Goal: Communication & Community: Answer question/provide support

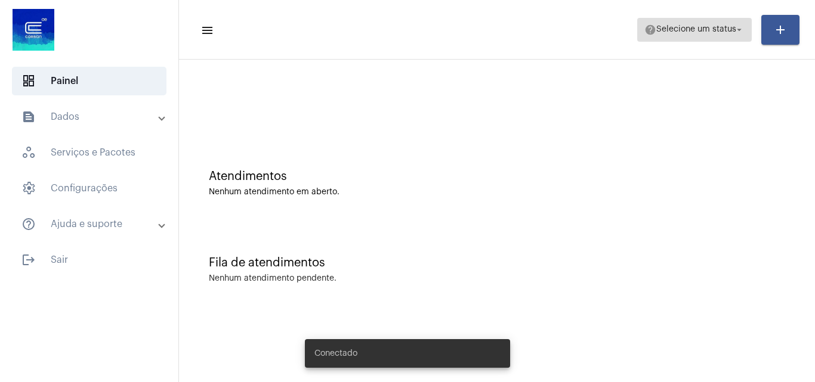
click at [681, 18] on button "help Selecione um status arrow_drop_down" at bounding box center [694, 30] width 115 height 24
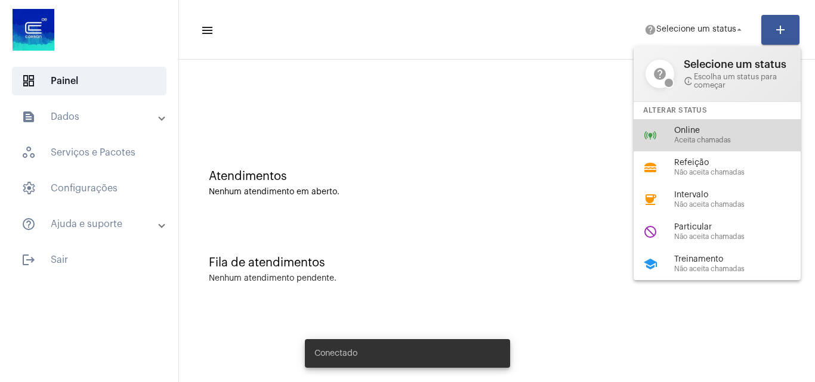
click at [698, 133] on span "Online" at bounding box center [742, 130] width 136 height 9
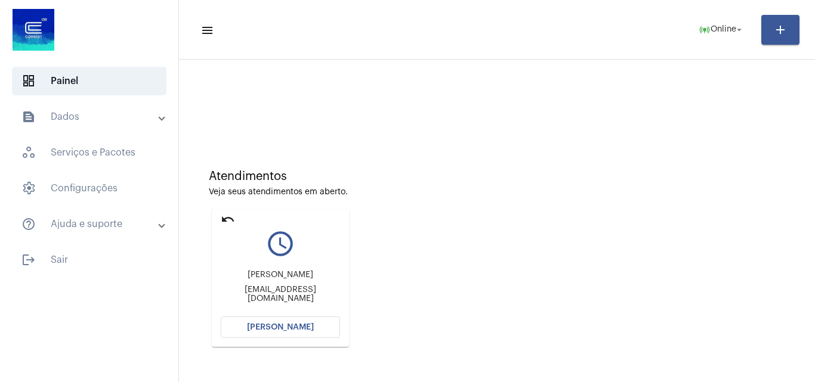
click at [301, 331] on span "[PERSON_NAME]" at bounding box center [280, 327] width 67 height 8
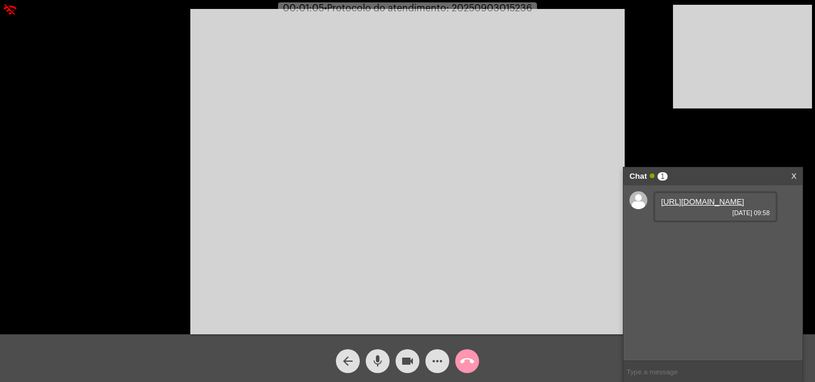
click at [675, 206] on link "[URL][DOMAIN_NAME]" at bounding box center [702, 201] width 83 height 9
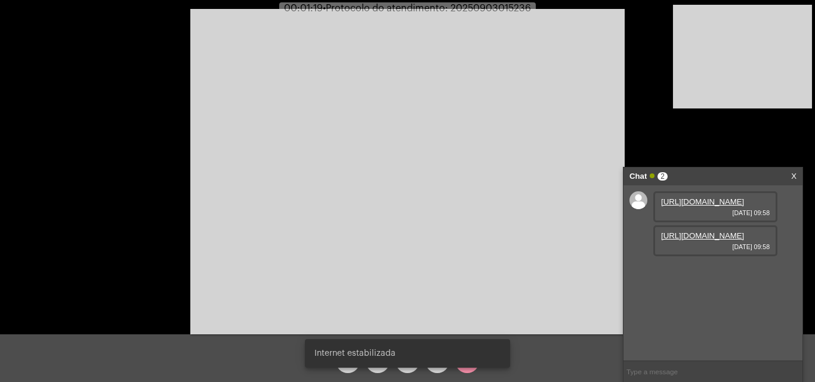
click at [680, 240] on link "[URL][DOMAIN_NAME]" at bounding box center [702, 235] width 83 height 9
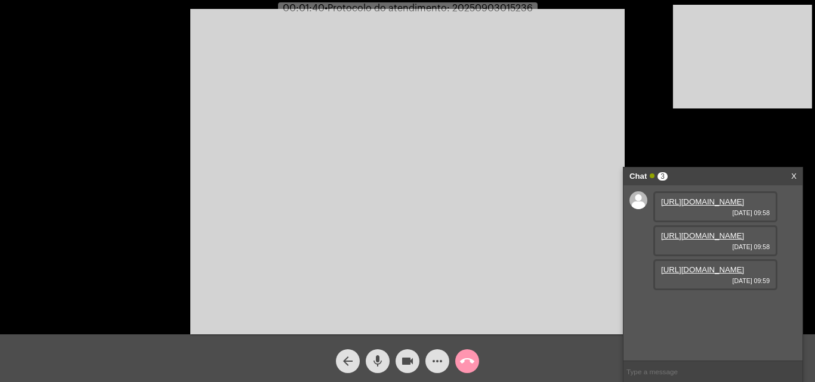
scroll to position [10, 0]
click at [697, 274] on link "[URL][DOMAIN_NAME]" at bounding box center [702, 269] width 83 height 9
drag, startPoint x: 709, startPoint y: 331, endPoint x: 702, endPoint y: 331, distance: 7.2
click at [708, 308] on link "[URL][DOMAIN_NAME]" at bounding box center [702, 303] width 83 height 9
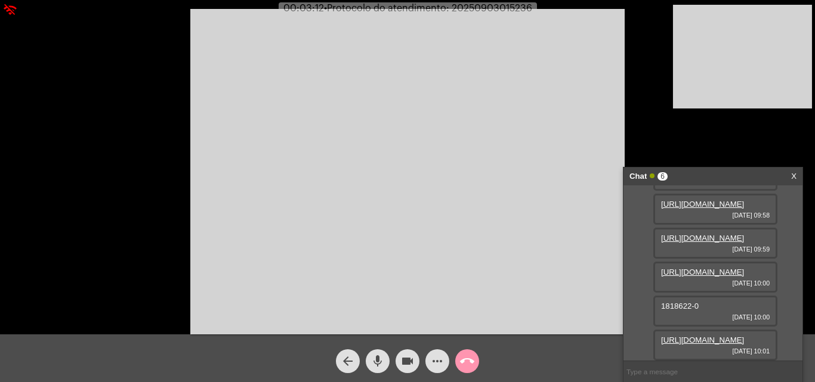
scroll to position [166, 0]
click at [694, 336] on link "[URL][DOMAIN_NAME]" at bounding box center [702, 340] width 83 height 9
click at [374, 369] on mat-icon "mic" at bounding box center [377, 361] width 14 height 14
click at [452, 38] on video at bounding box center [407, 172] width 434 height 326
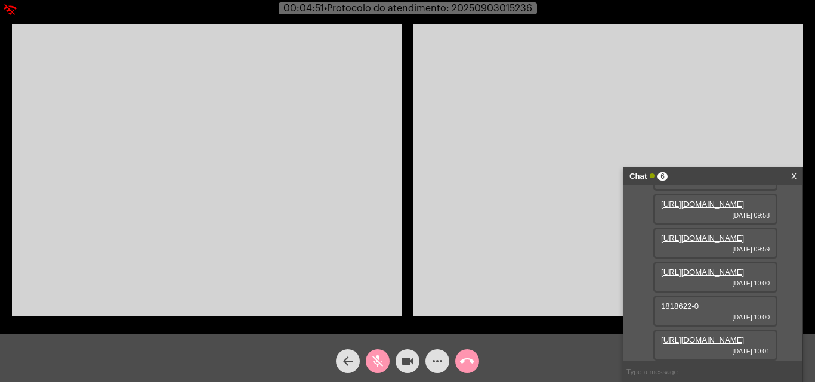
click at [421, 277] on video at bounding box center [608, 170] width 390 height 292
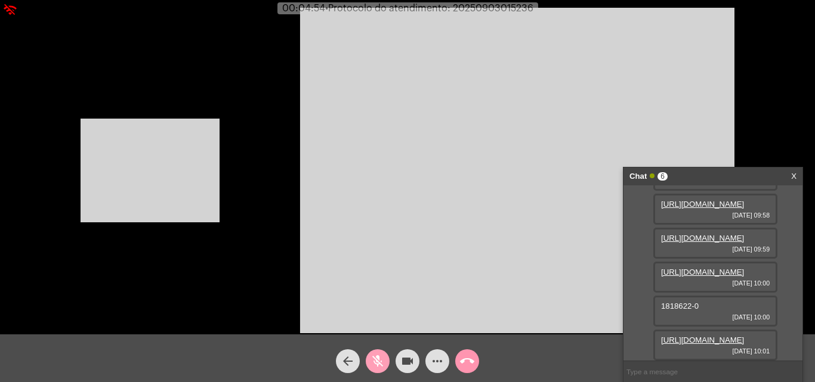
click at [379, 355] on mat-icon "mic_off" at bounding box center [377, 361] width 14 height 14
drag, startPoint x: 663, startPoint y: 280, endPoint x: 691, endPoint y: 282, distance: 28.7
click at [691, 302] on span "1818622-0" at bounding box center [680, 306] width 38 height 9
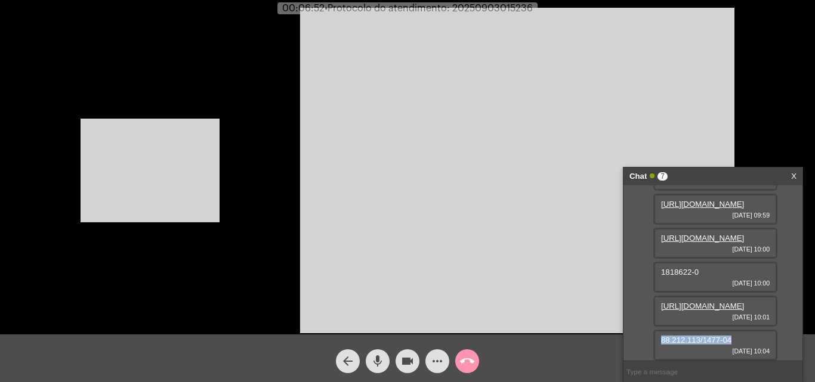
drag, startPoint x: 661, startPoint y: 339, endPoint x: 733, endPoint y: 335, distance: 71.7
click at [733, 335] on div "88.212.113/1477-04 [DATE] 10:04" at bounding box center [715, 345] width 124 height 31
copy span "88.212.113/1477-04"
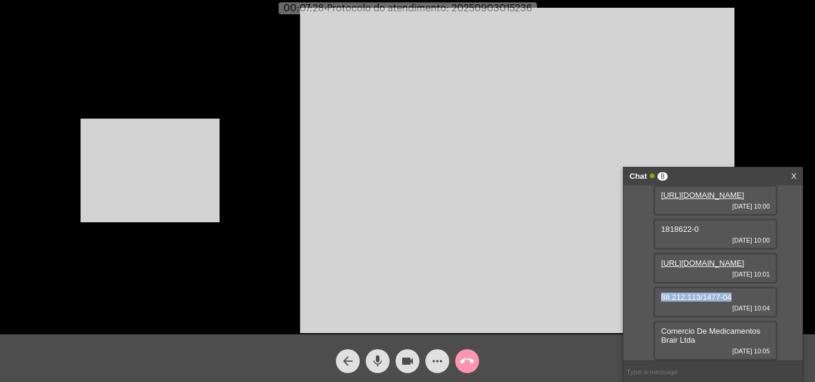
scroll to position [243, 0]
drag, startPoint x: 662, startPoint y: 328, endPoint x: 691, endPoint y: 347, distance: 34.4
click at [691, 347] on div "Comercio De Medicamentos Brair Ltda [DATE] 10:05" at bounding box center [715, 341] width 124 height 40
copy span "Comercio De Medicamentos Brair Ltda"
click at [172, 150] on video at bounding box center [150, 171] width 139 height 104
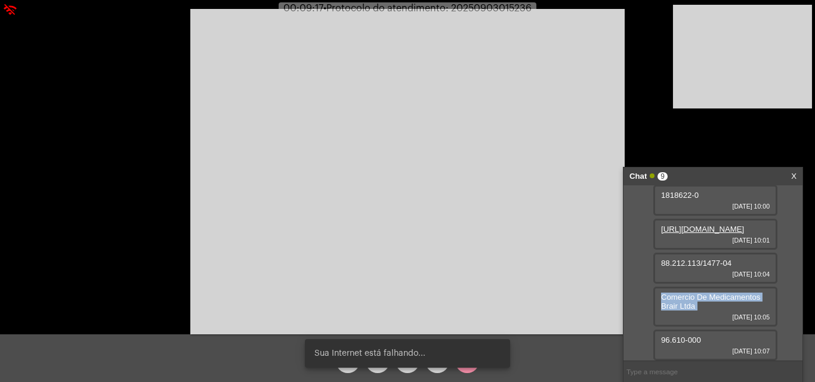
scroll to position [277, 0]
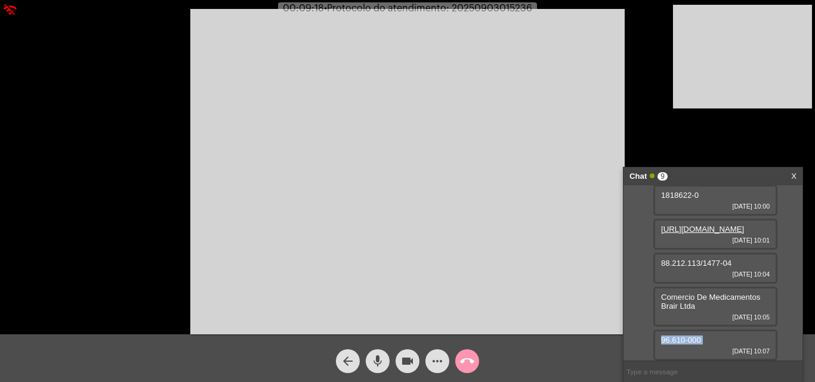
drag, startPoint x: 662, startPoint y: 339, endPoint x: 619, endPoint y: 321, distance: 46.8
click at [671, 348] on div "96.610-000 [DATE] 10:07" at bounding box center [715, 345] width 124 height 31
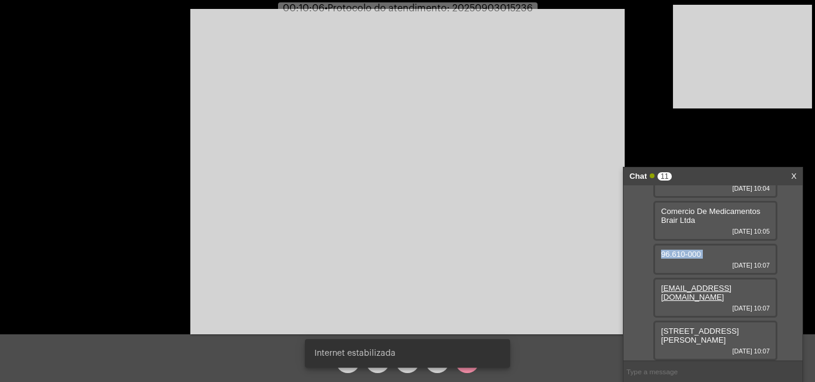
scroll to position [363, 0]
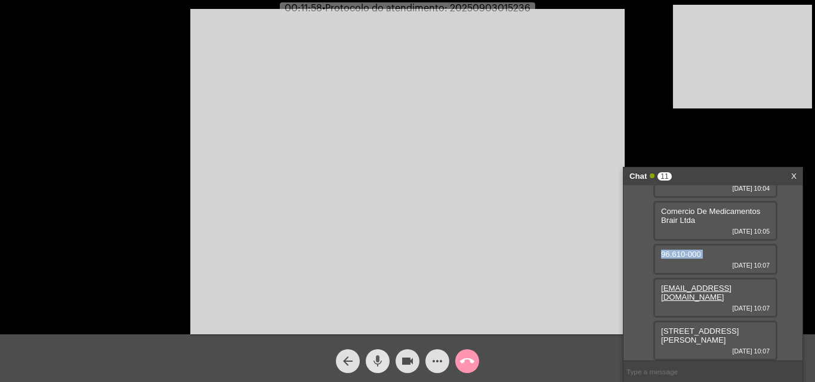
click at [375, 358] on mat-icon "mic" at bounding box center [377, 361] width 14 height 14
click at [380, 357] on mat-icon "mic_off" at bounding box center [377, 361] width 14 height 14
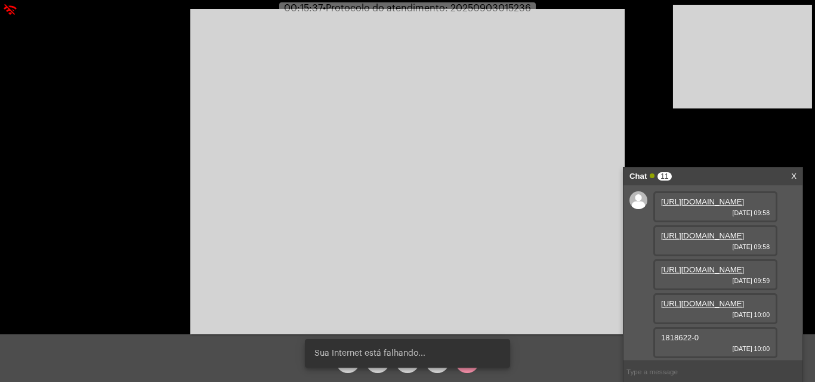
scroll to position [179, 0]
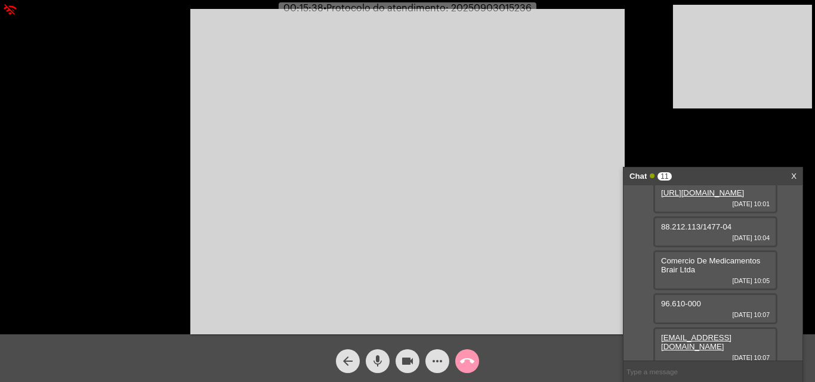
click at [680, 163] on span "1818622-0" at bounding box center [680, 159] width 38 height 9
copy span "1818622"
click at [374, 352] on span "mic" at bounding box center [377, 362] width 14 height 24
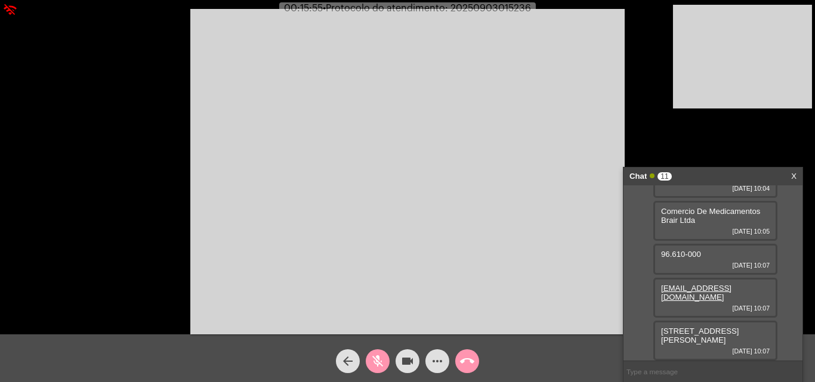
scroll to position [363, 0]
click at [376, 359] on mat-icon "mic_off" at bounding box center [377, 361] width 14 height 14
click at [380, 356] on mat-icon "mic" at bounding box center [377, 361] width 14 height 14
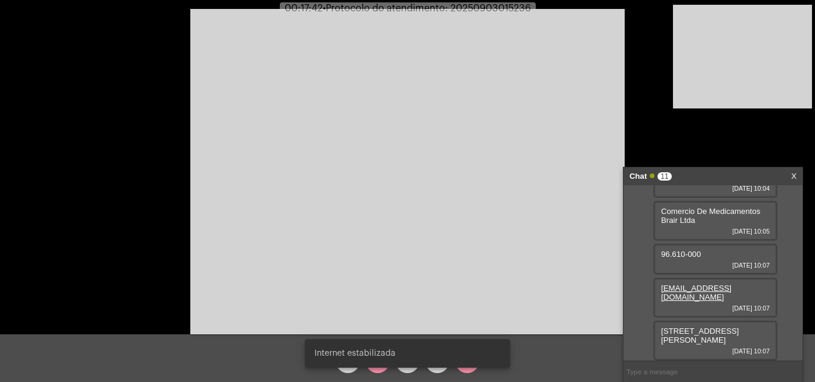
click at [376, 369] on div "Internet estabilizada" at bounding box center [408, 353] width 234 height 57
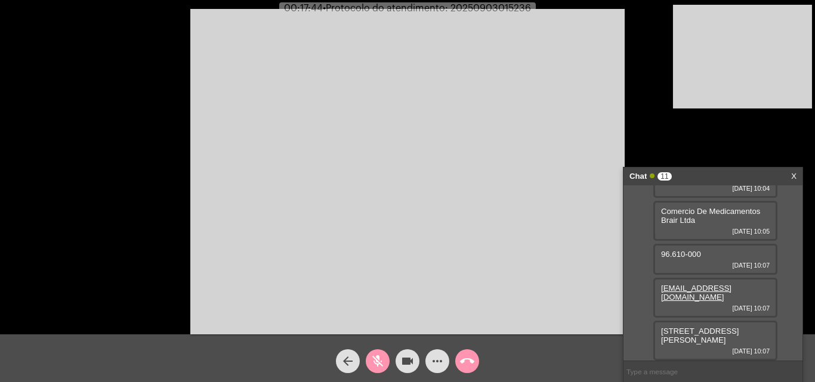
click at [376, 367] on mat-icon "mic_off" at bounding box center [377, 361] width 14 height 14
click at [483, 11] on span "• Protocolo do atendimento: 20250903015236" at bounding box center [428, 9] width 208 height 10
copy span "20250903015236"
click at [665, 375] on input "text" at bounding box center [712, 372] width 179 height 21
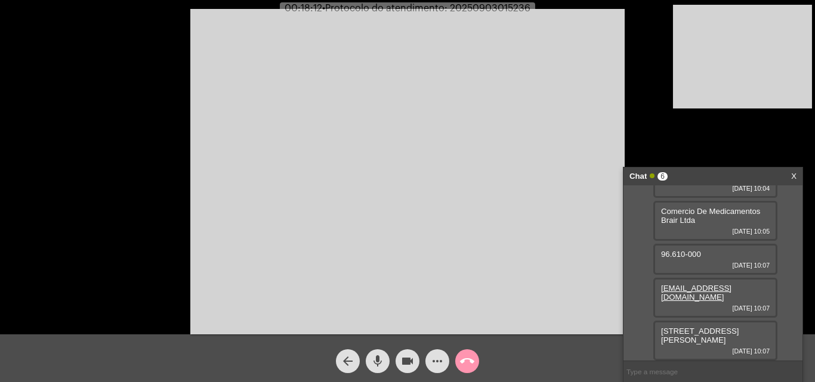
paste input "20250903015236"
type input "20250903015236"
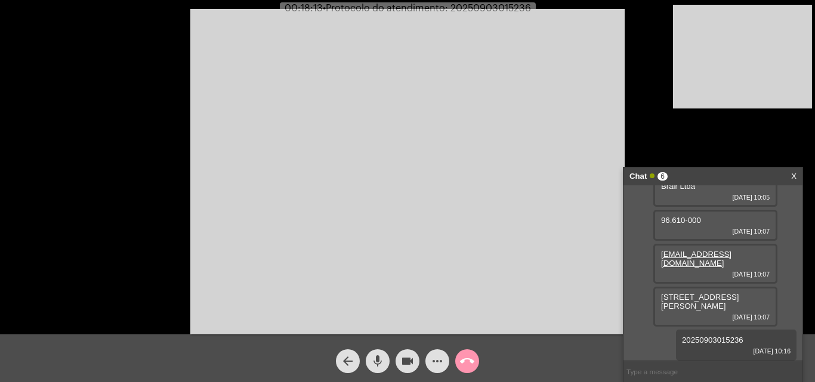
scroll to position [397, 0]
click at [464, 355] on mat-icon "call_end" at bounding box center [467, 361] width 14 height 14
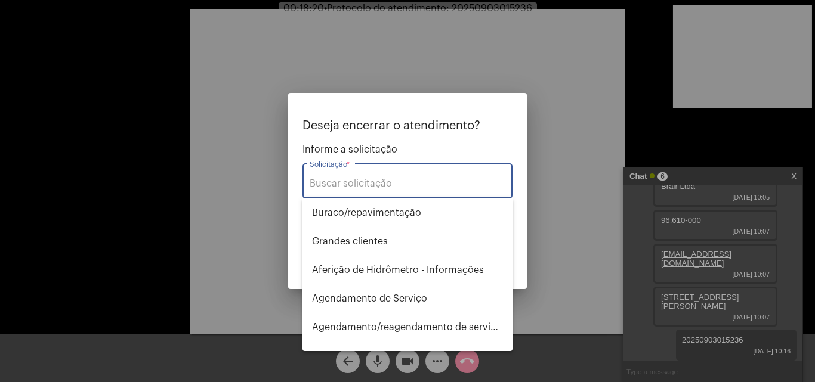
click at [396, 189] on input "Solicitação *" at bounding box center [408, 183] width 196 height 11
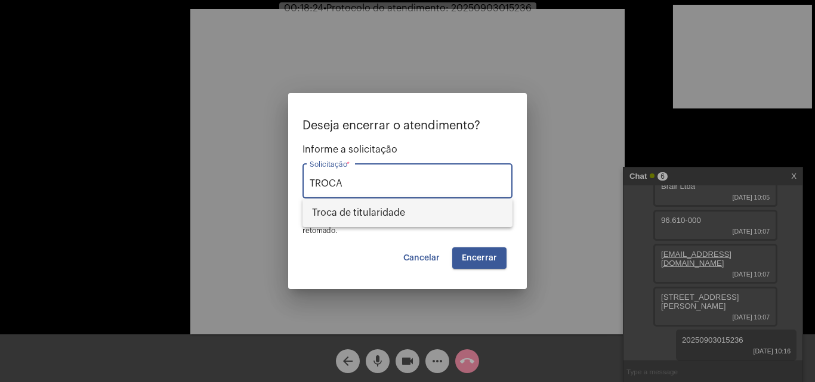
click at [401, 209] on span "Troca de titularidade" at bounding box center [407, 213] width 191 height 29
type input "Troca de titularidade"
click at [486, 255] on span "Encerrar" at bounding box center [479, 258] width 35 height 8
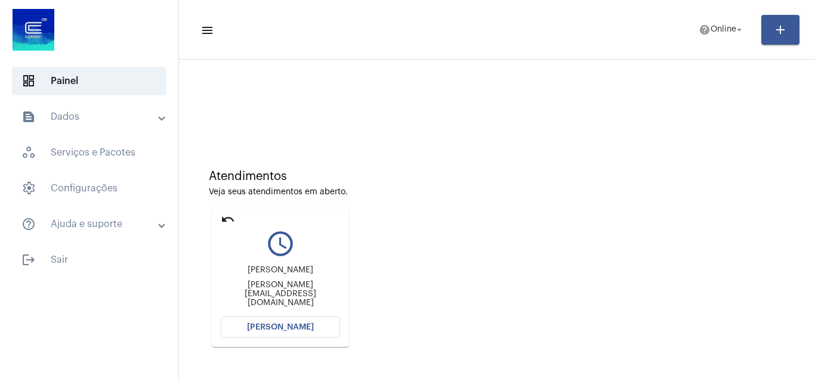
click at [229, 215] on mat-icon "undo" at bounding box center [228, 219] width 14 height 14
click at [229, 217] on mat-icon "undo" at bounding box center [228, 219] width 14 height 14
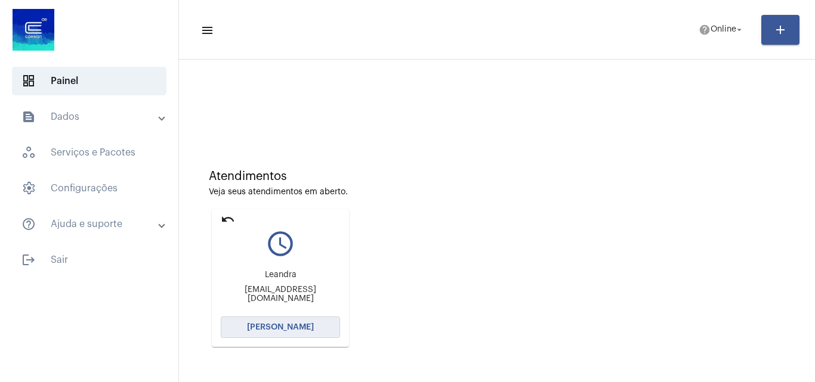
click at [311, 332] on button "[PERSON_NAME]" at bounding box center [280, 327] width 119 height 21
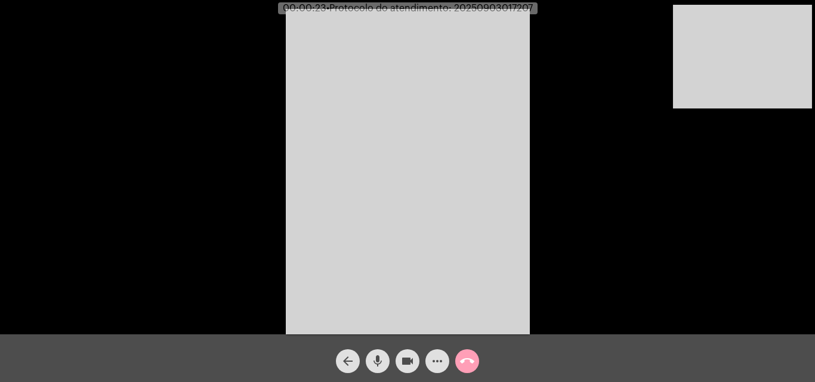
click at [471, 364] on mat-icon "call_end" at bounding box center [467, 361] width 14 height 14
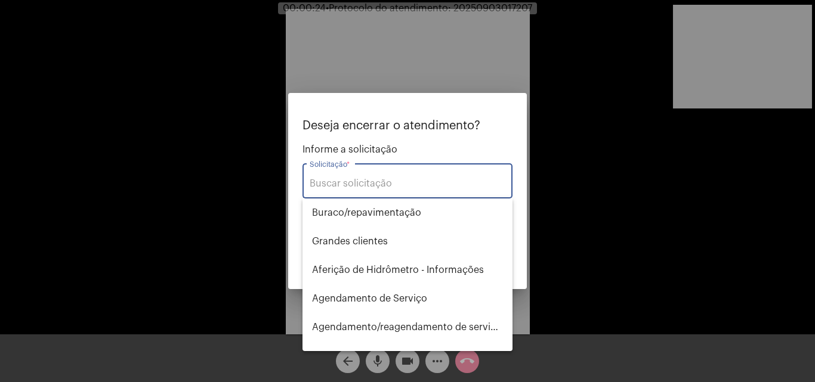
click at [369, 185] on input "Solicitação *" at bounding box center [408, 183] width 196 height 11
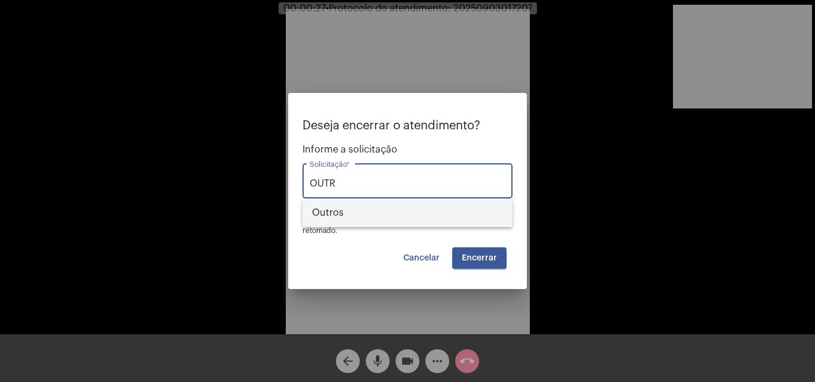
click at [386, 223] on span "Outros" at bounding box center [407, 213] width 191 height 29
type input "Outros"
click at [490, 261] on span "Encerrar" at bounding box center [479, 258] width 35 height 8
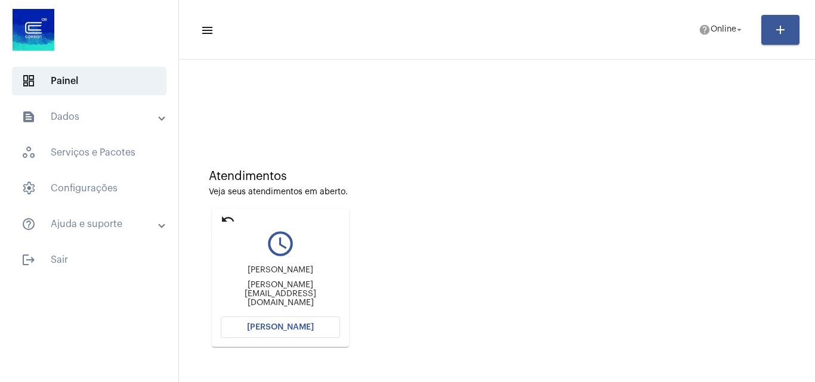
click at [228, 219] on mat-icon "undo" at bounding box center [228, 219] width 14 height 14
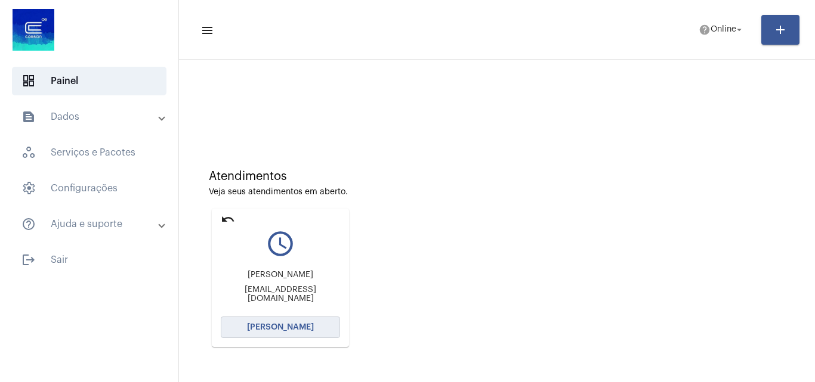
click at [295, 320] on button "[PERSON_NAME]" at bounding box center [280, 327] width 119 height 21
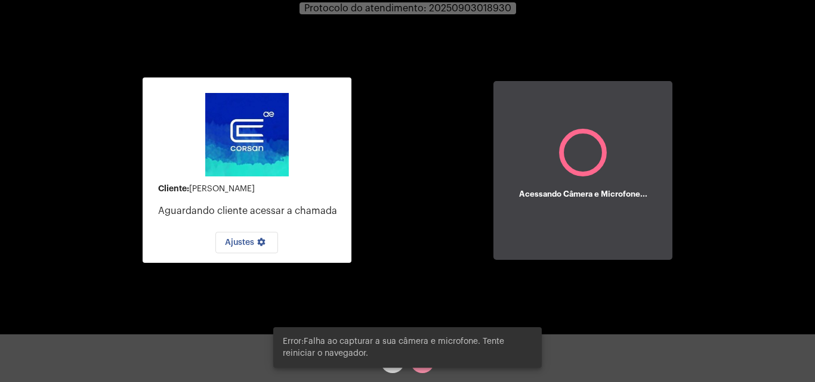
click at [397, 292] on div "Cliente: [PERSON_NAME] cliente acessar a chamada Ajustes settings Acessando Câm…" at bounding box center [407, 169] width 813 height 335
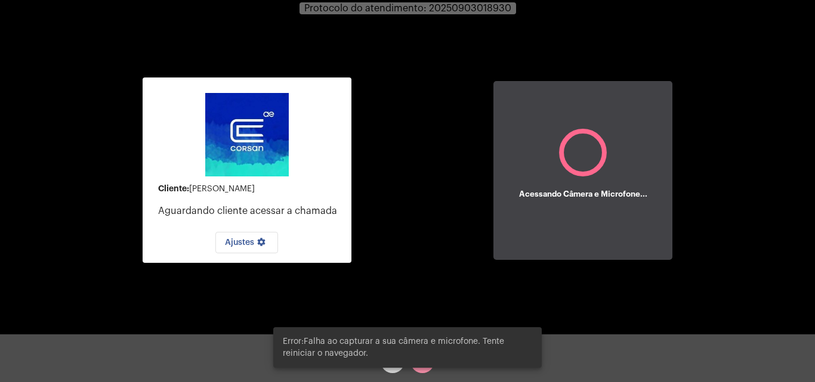
click at [388, 368] on div "Error:Falha ao capturar a sua câmera e microfone. Tente reiniciar o navegador." at bounding box center [408, 347] width 298 height 69
click at [390, 369] on div "Error:Falha ao capturar a sua câmera e microfone. Tente reiniciar o navegador." at bounding box center [408, 347] width 298 height 69
click at [399, 369] on div "Error:Falha ao capturar a sua câmera e microfone. Tente reiniciar o navegador." at bounding box center [408, 347] width 298 height 69
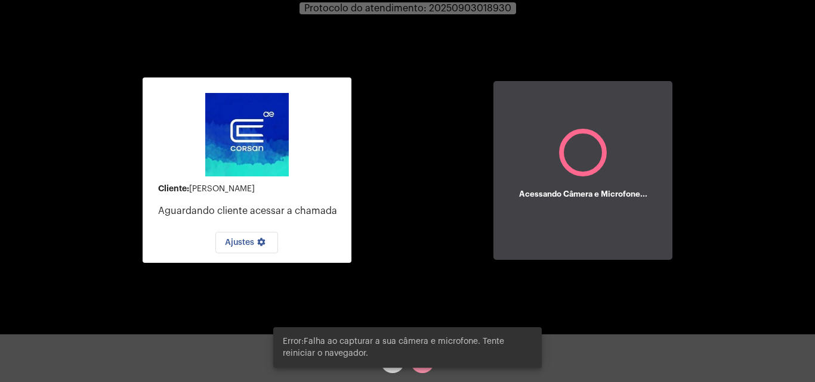
click at [452, 291] on div "Cliente: [PERSON_NAME] cliente acessar a chamada Ajustes settings Acessando Câm…" at bounding box center [407, 169] width 813 height 335
click at [242, 249] on button "Ajustes settings" at bounding box center [246, 242] width 63 height 21
click at [503, 205] on div "Acessando Câmera e Microfone..." at bounding box center [582, 170] width 179 height 179
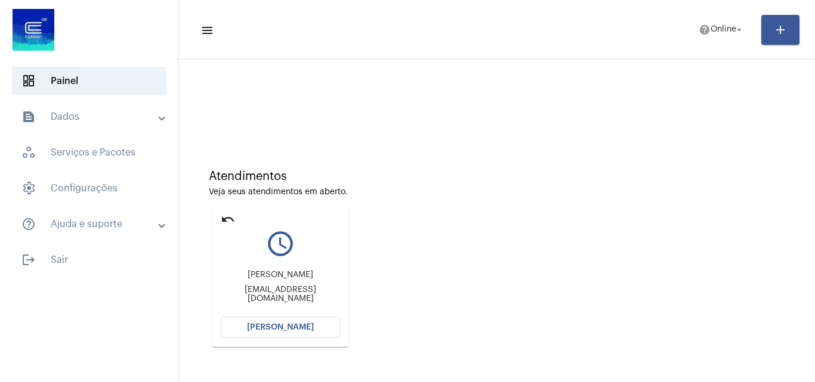
click at [227, 218] on mat-icon "undo" at bounding box center [228, 219] width 14 height 14
click at [294, 333] on button "[PERSON_NAME]" at bounding box center [280, 327] width 119 height 21
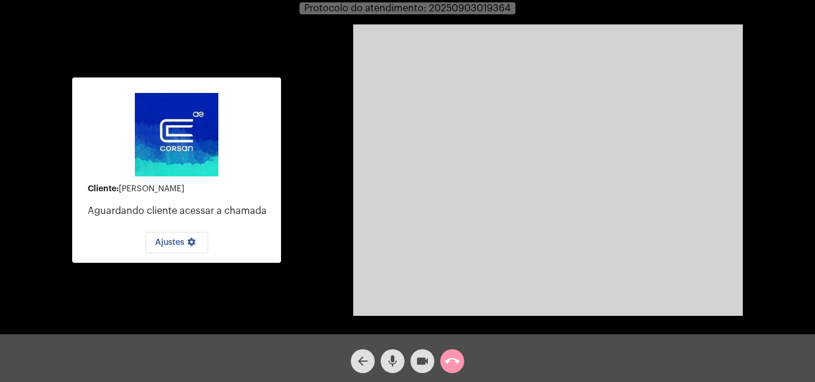
click at [446, 359] on mat-icon "call_end" at bounding box center [452, 361] width 14 height 14
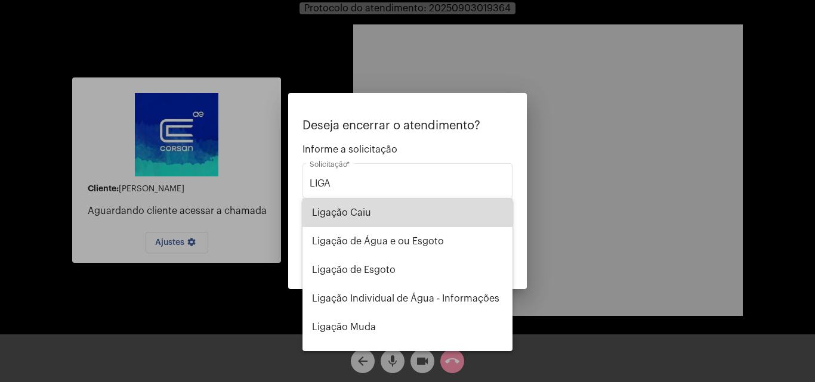
click at [427, 211] on span "Ligação Caiu" at bounding box center [407, 213] width 191 height 29
type input "Ligação Caiu"
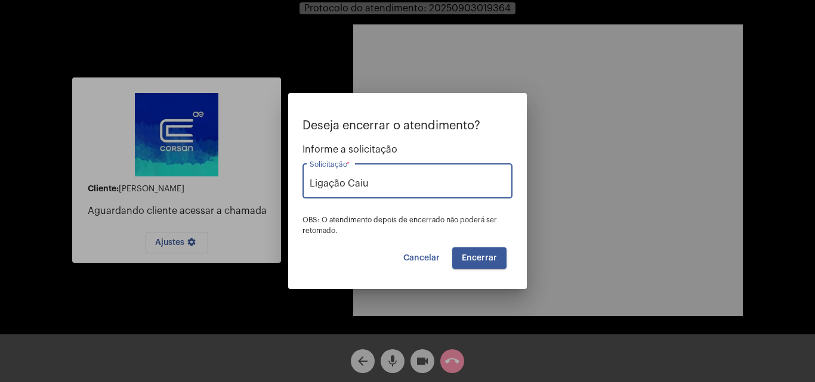
click at [499, 259] on button "Encerrar" at bounding box center [479, 258] width 54 height 21
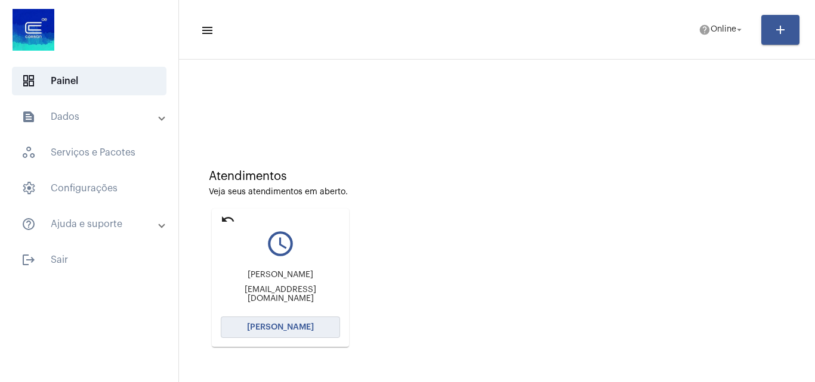
click at [296, 326] on span "[PERSON_NAME]" at bounding box center [280, 327] width 67 height 8
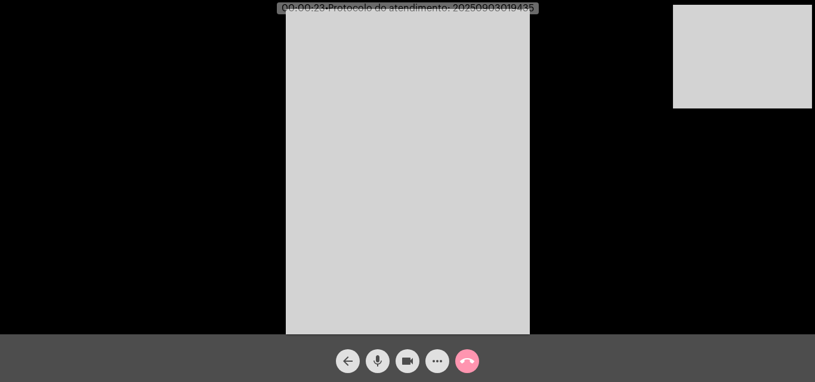
click at [479, 369] on div "call_end" at bounding box center [467, 359] width 30 height 30
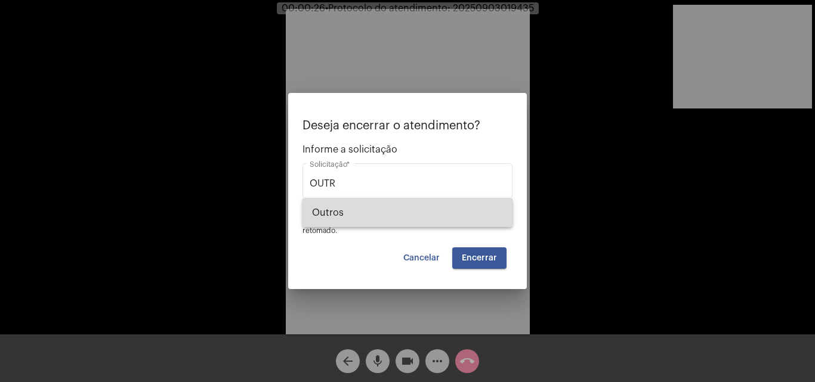
click at [384, 220] on span "Outros" at bounding box center [407, 213] width 191 height 29
type input "Outros"
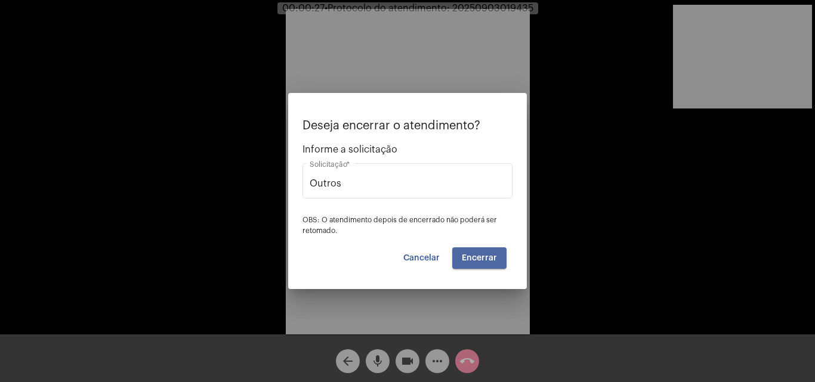
click at [476, 262] on span "Encerrar" at bounding box center [479, 258] width 35 height 8
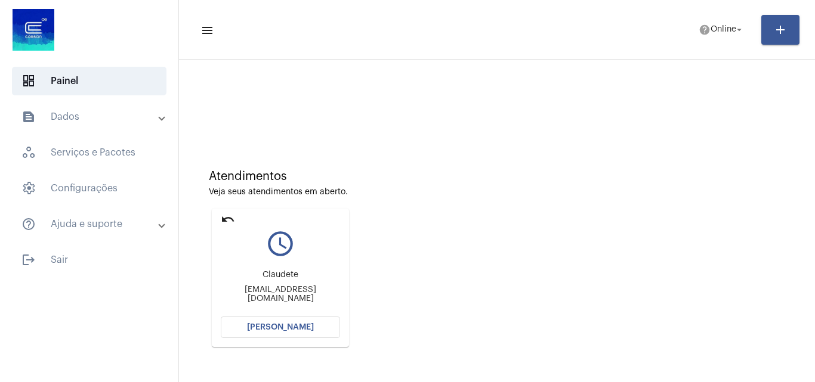
click at [220, 214] on mat-card "undo query_builder Claudete claudete.capoan@gmail.com Abrir Chamada" at bounding box center [280, 278] width 137 height 138
click at [228, 217] on mat-icon "undo" at bounding box center [228, 219] width 14 height 14
click at [286, 331] on span "[PERSON_NAME]" at bounding box center [280, 327] width 67 height 8
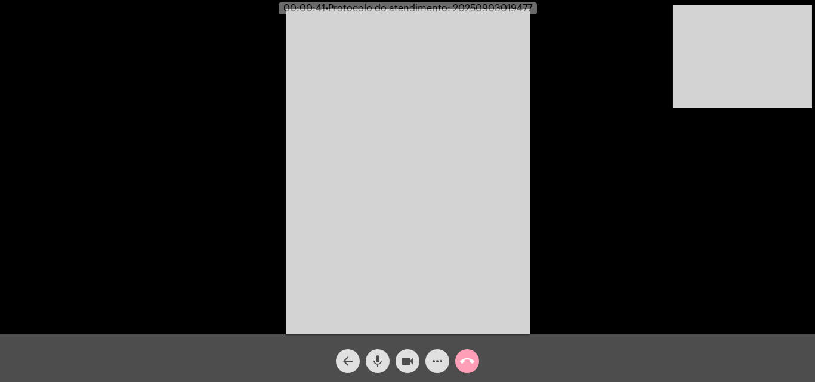
click at [459, 363] on button "call_end" at bounding box center [467, 362] width 24 height 24
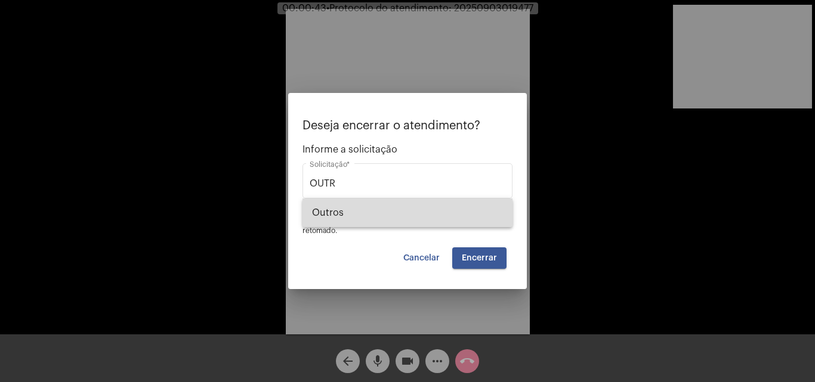
click at [374, 209] on span "Outros" at bounding box center [407, 213] width 191 height 29
type input "Outros"
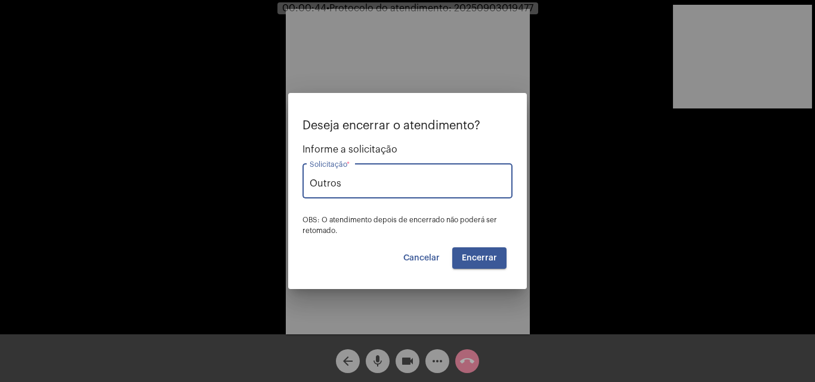
click at [483, 256] on span "Encerrar" at bounding box center [479, 258] width 35 height 8
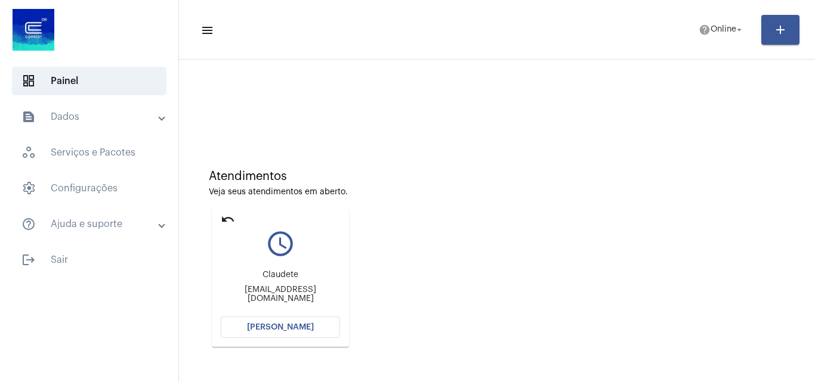
click at [231, 222] on mat-icon "undo" at bounding box center [228, 219] width 14 height 14
click at [261, 331] on span "[PERSON_NAME]" at bounding box center [280, 327] width 67 height 8
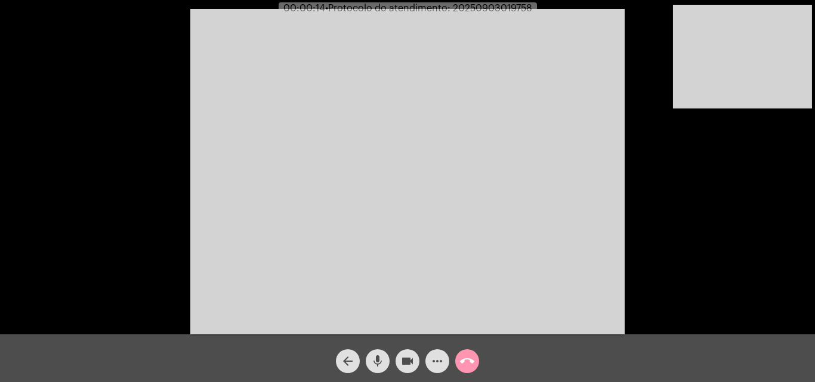
click at [376, 364] on mat-icon "mic" at bounding box center [377, 361] width 14 height 14
click at [376, 364] on mat-icon "mic_off" at bounding box center [377, 361] width 14 height 14
click at [376, 364] on mat-icon "mic" at bounding box center [377, 361] width 14 height 14
click at [376, 364] on mat-icon "mic_off" at bounding box center [377, 361] width 14 height 14
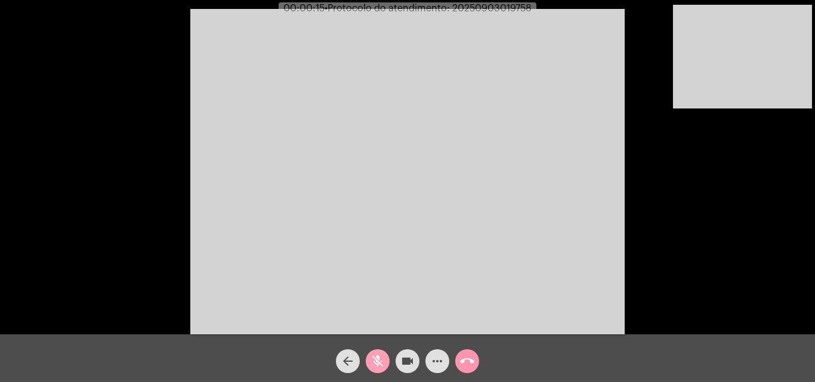
click at [376, 364] on mat-icon "mic_off" at bounding box center [377, 361] width 14 height 14
click at [433, 357] on mat-icon "more_horiz" at bounding box center [437, 361] width 14 height 14
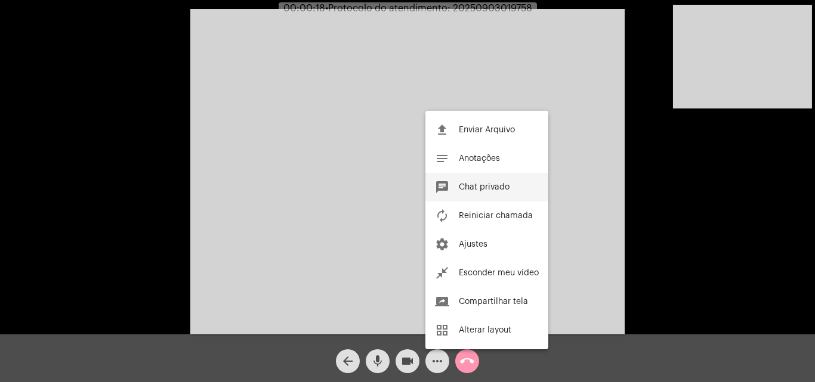
click at [505, 190] on span "Chat privado" at bounding box center [484, 187] width 51 height 8
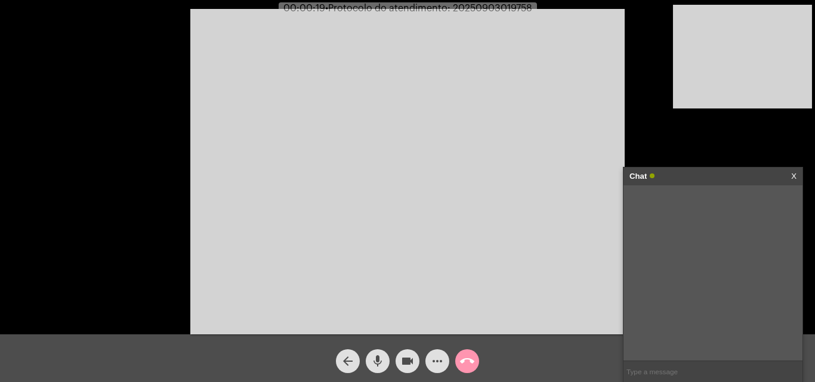
click at [674, 372] on input "text" at bounding box center [712, 372] width 179 height 21
type input "OI ME OUVE?"
click at [377, 367] on mat-icon "mic" at bounding box center [377, 361] width 14 height 14
click at [377, 367] on mat-icon "mic_off" at bounding box center [377, 361] width 14 height 14
click at [470, 358] on mat-icon "call_end" at bounding box center [467, 361] width 14 height 14
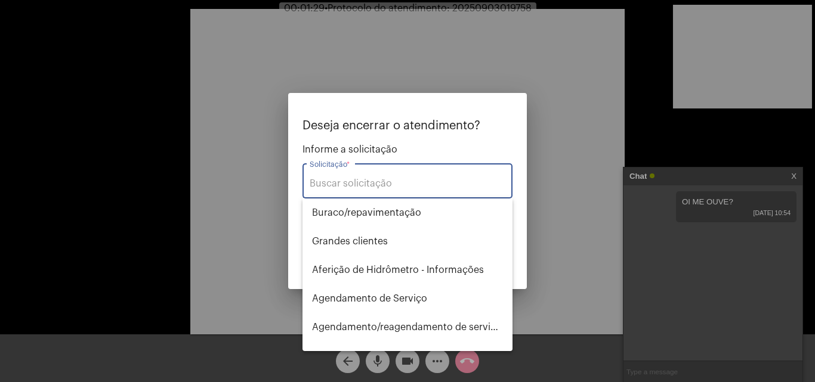
click at [395, 183] on input "Solicitação *" at bounding box center [408, 183] width 196 height 11
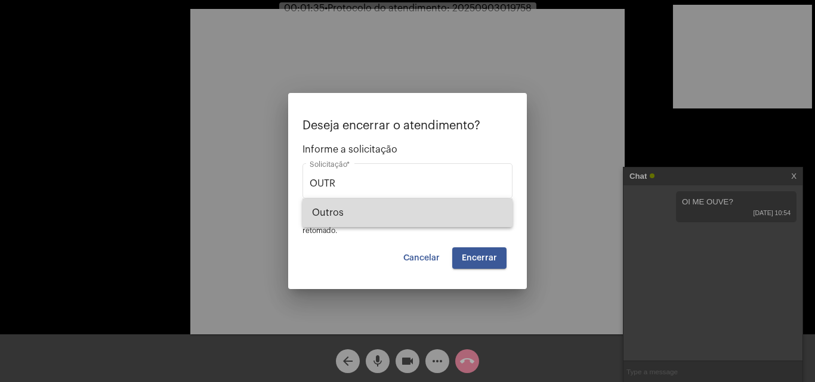
click at [411, 214] on span "Outros" at bounding box center [407, 213] width 191 height 29
type input "Outros"
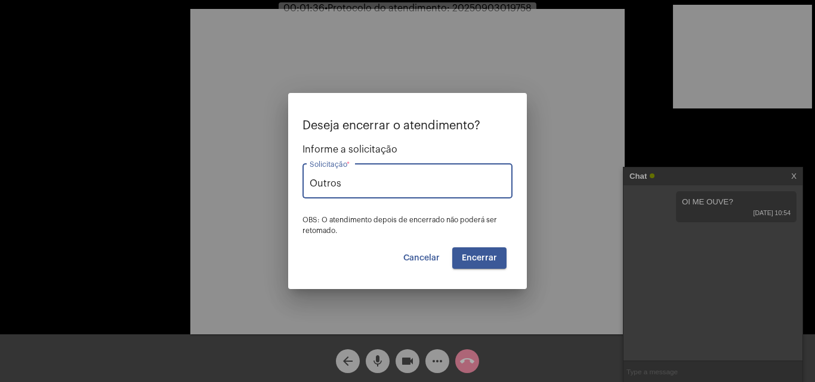
click at [482, 258] on span "Encerrar" at bounding box center [479, 258] width 35 height 8
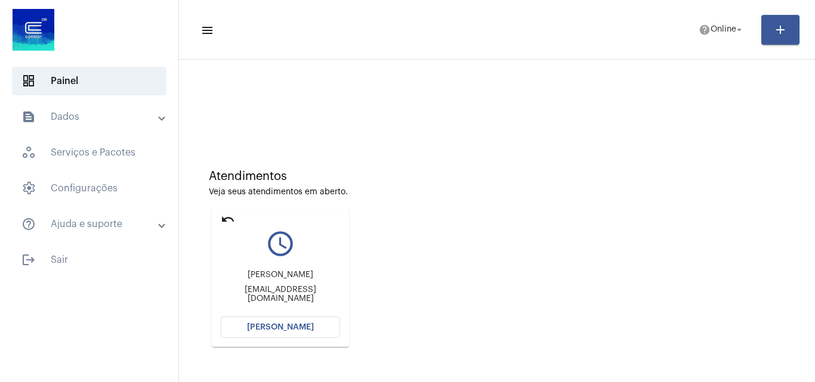
click at [230, 217] on mat-icon "undo" at bounding box center [228, 219] width 14 height 14
click at [288, 314] on mat-card "undo query_builder William Costa Ramos nenocosta@rede.ulbra.br Abrir Chamada" at bounding box center [280, 278] width 137 height 138
click at [291, 328] on span "[PERSON_NAME]" at bounding box center [280, 327] width 67 height 8
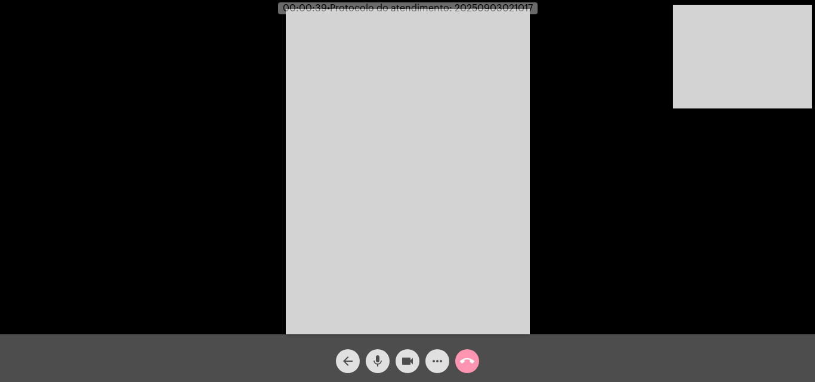
click at [464, 361] on mat-icon "call_end" at bounding box center [467, 361] width 14 height 14
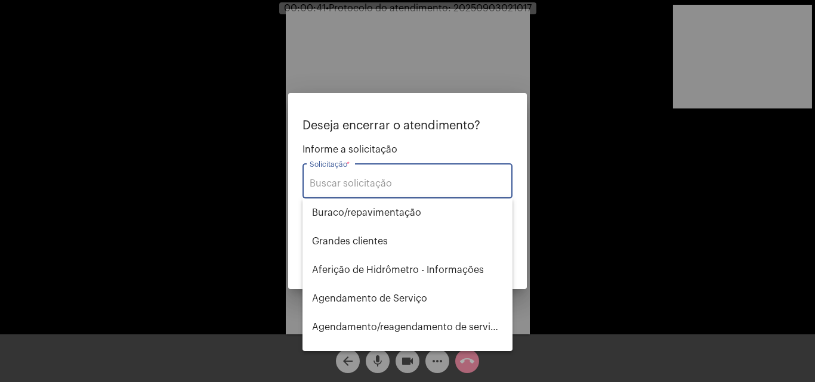
click at [405, 180] on input "Solicitação *" at bounding box center [408, 183] width 196 height 11
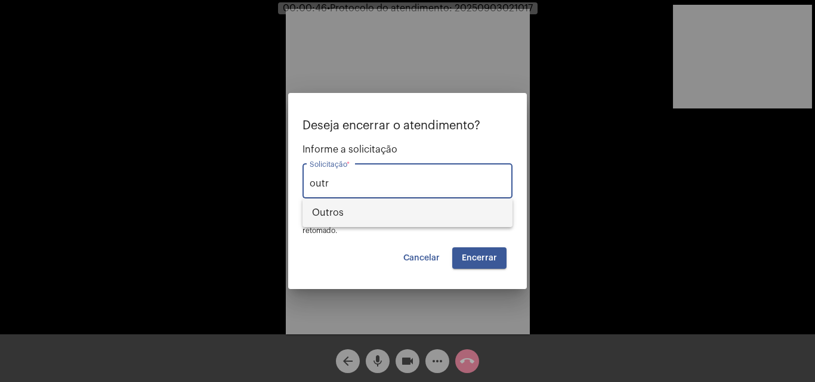
click at [413, 220] on span "Outros" at bounding box center [407, 213] width 191 height 29
type input "Outros"
click at [487, 261] on span "Encerrar" at bounding box center [479, 258] width 35 height 8
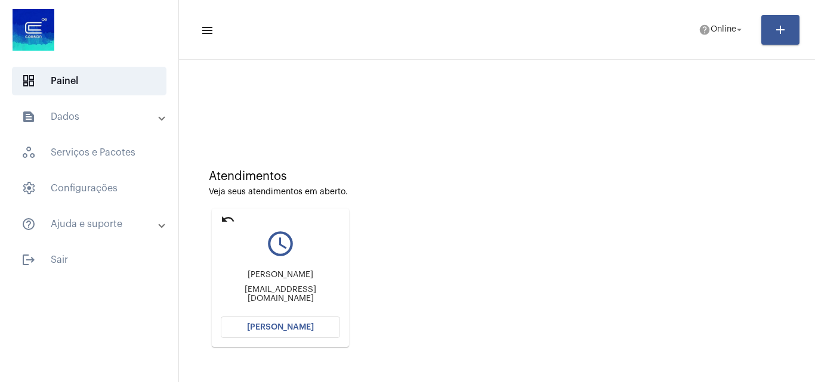
click at [229, 211] on mat-card "undo query_builder Luís Brunaaalmeida1996@gmail.com Abrir Chamada" at bounding box center [280, 278] width 137 height 138
click at [233, 212] on mat-icon "undo" at bounding box center [228, 219] width 14 height 14
click at [230, 214] on mat-icon "undo" at bounding box center [228, 219] width 14 height 14
click at [311, 331] on button "[PERSON_NAME]" at bounding box center [280, 327] width 119 height 21
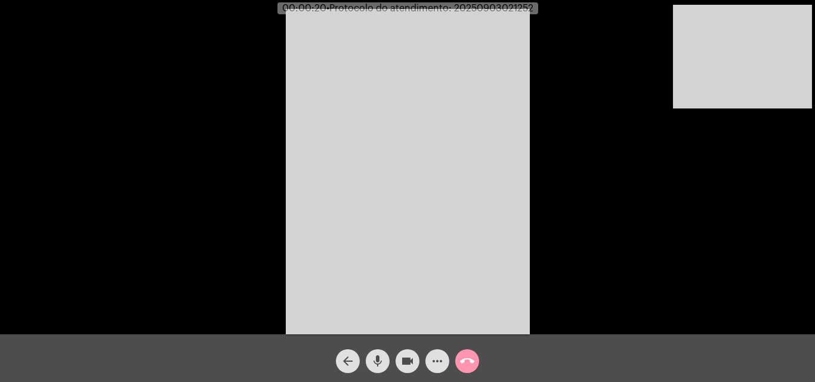
click at [471, 358] on mat-icon "call_end" at bounding box center [467, 361] width 14 height 14
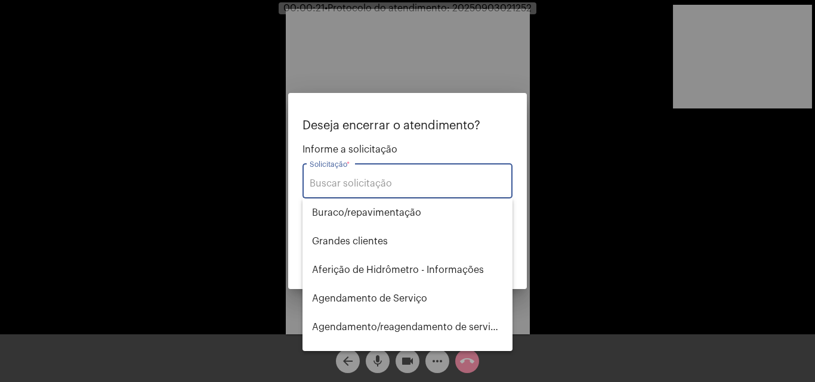
click at [369, 186] on input "Solicitação *" at bounding box center [408, 183] width 196 height 11
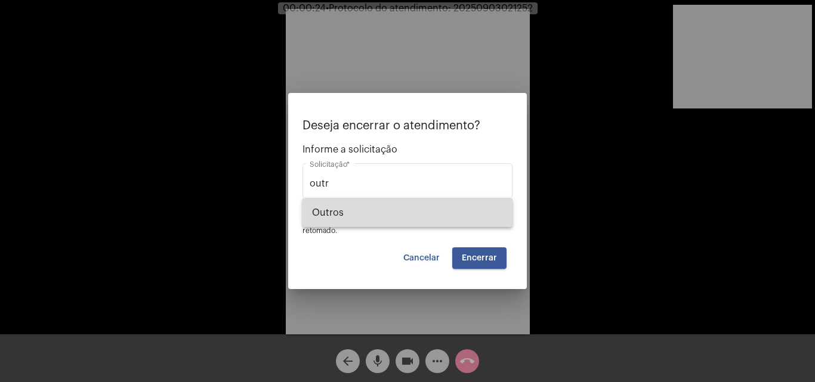
click at [375, 202] on span "Outros" at bounding box center [407, 213] width 191 height 29
type input "Outros"
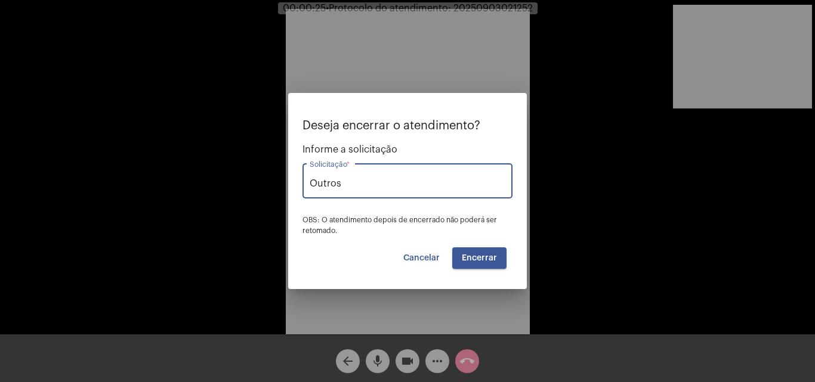
click at [487, 255] on span "Encerrar" at bounding box center [479, 258] width 35 height 8
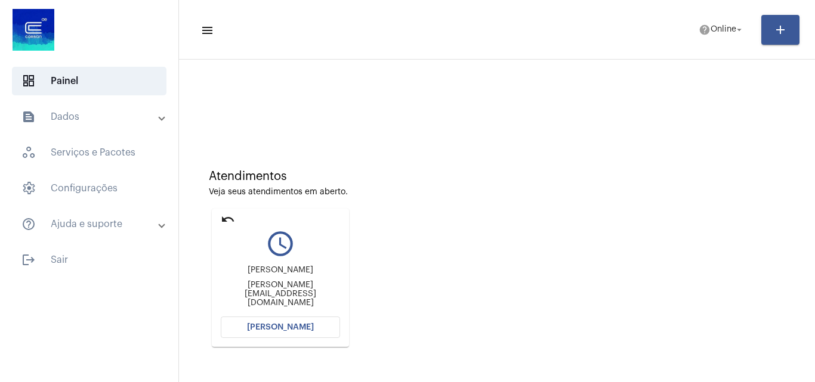
click at [224, 220] on mat-icon "undo" at bounding box center [228, 219] width 14 height 14
click at [301, 333] on button "[PERSON_NAME]" at bounding box center [280, 327] width 119 height 21
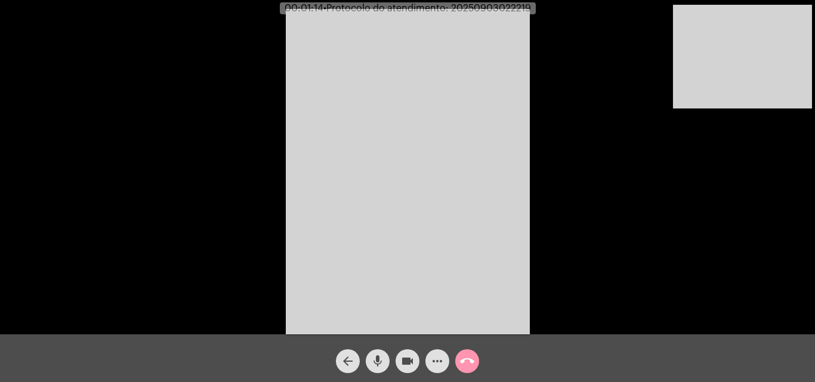
click at [464, 362] on mat-icon "call_end" at bounding box center [467, 361] width 14 height 14
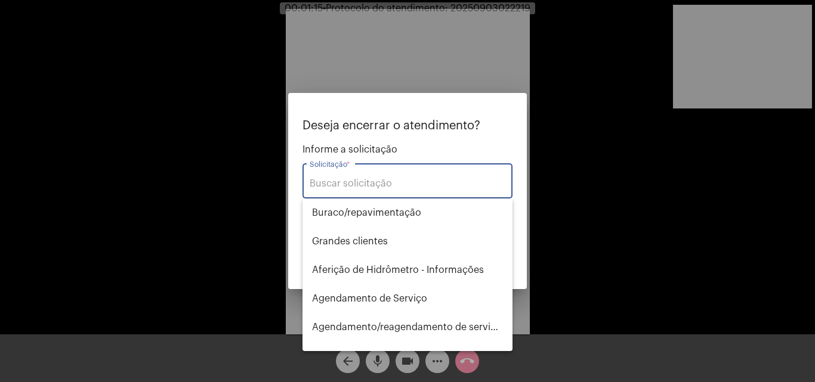
click at [369, 180] on input "Solicitação *" at bounding box center [408, 183] width 196 height 11
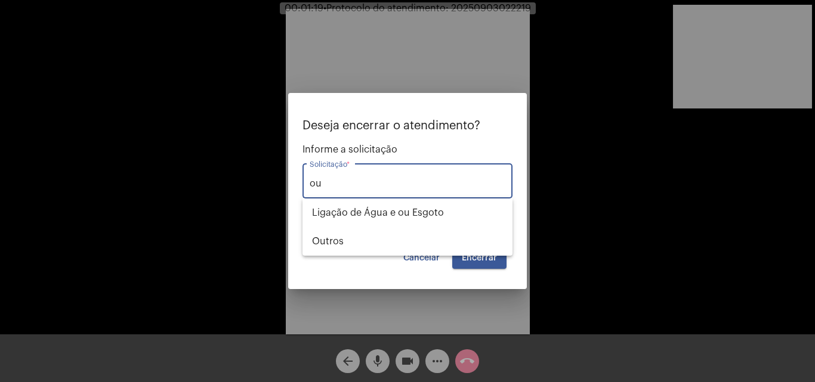
type input "o"
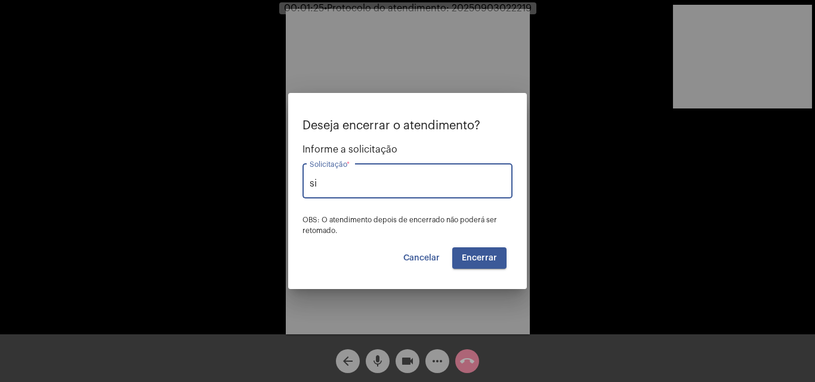
type input "s"
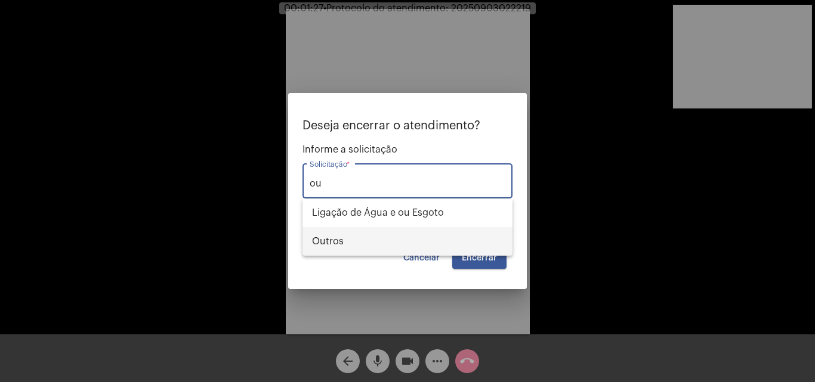
click at [328, 247] on span "Outros" at bounding box center [407, 241] width 191 height 29
type input "Outros"
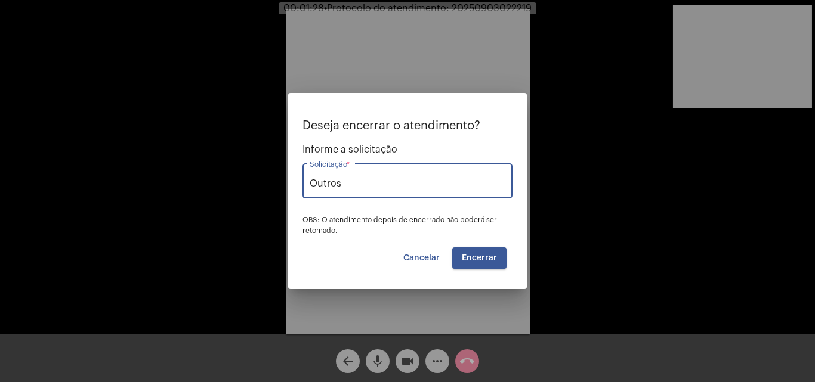
click at [492, 252] on button "Encerrar" at bounding box center [479, 258] width 54 height 21
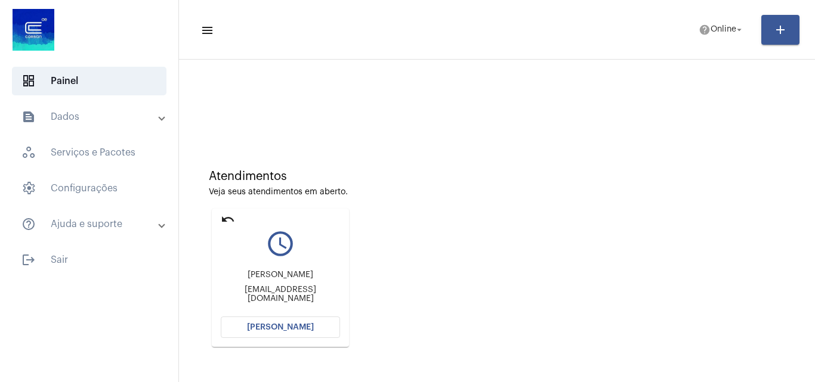
click at [299, 332] on button "[PERSON_NAME]" at bounding box center [280, 327] width 119 height 21
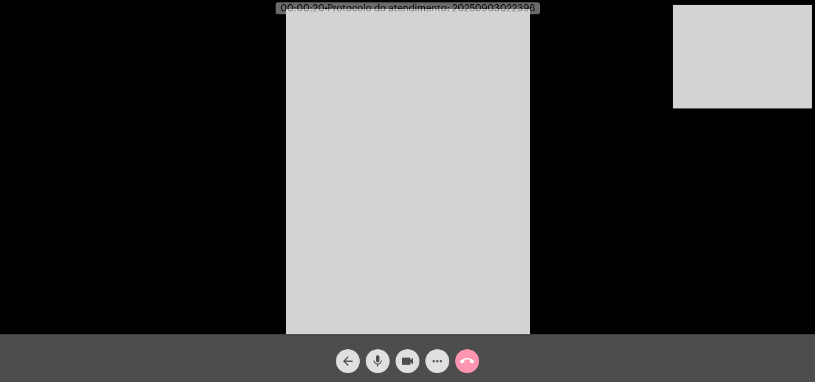
click at [462, 363] on mat-icon "call_end" at bounding box center [467, 361] width 14 height 14
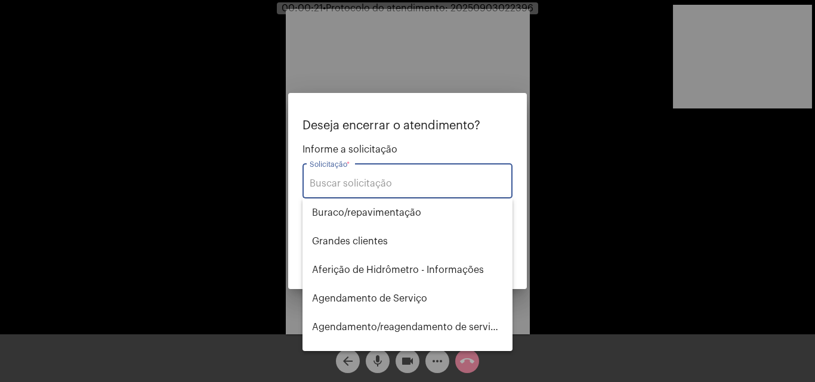
click at [407, 174] on div "Solicitação *" at bounding box center [408, 180] width 196 height 38
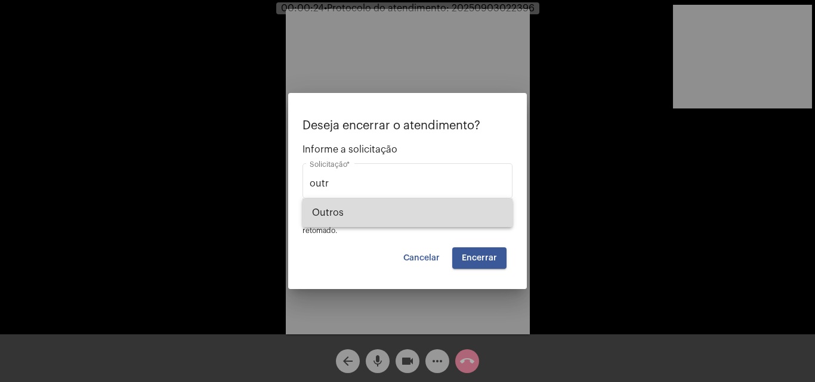
click at [407, 226] on span "Outros" at bounding box center [407, 213] width 191 height 29
type input "Outros"
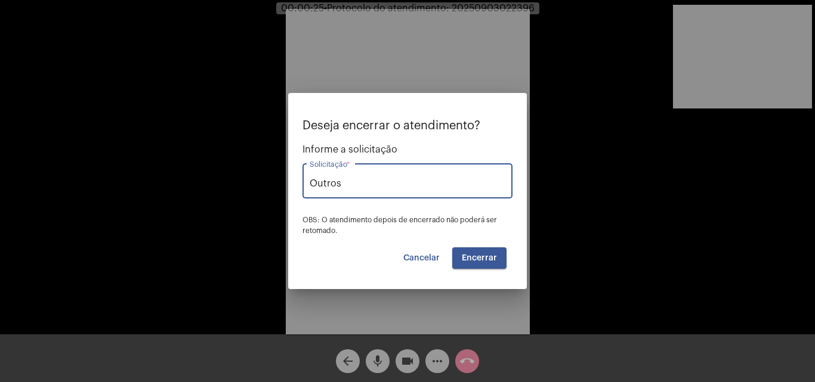
click at [481, 261] on span "Encerrar" at bounding box center [479, 258] width 35 height 8
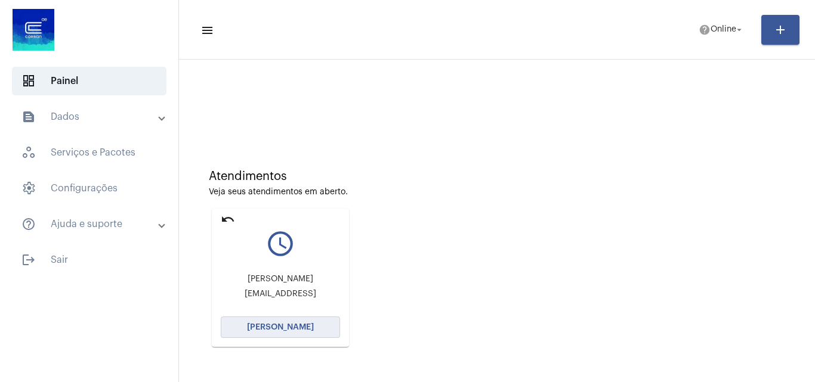
click at [299, 333] on button "[PERSON_NAME]" at bounding box center [280, 327] width 119 height 21
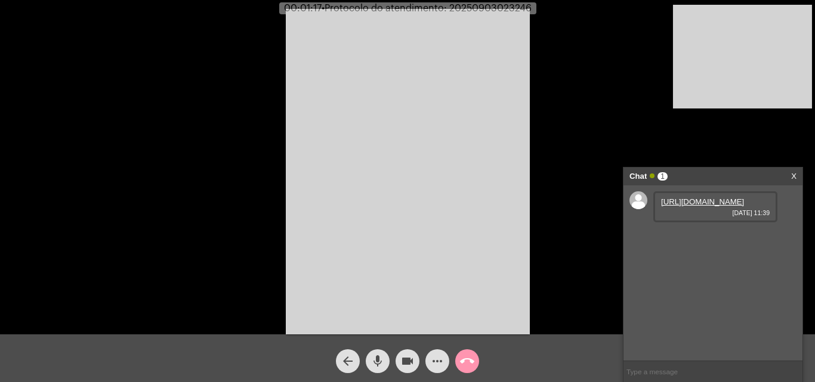
click at [699, 206] on link "https://neft-transfer-bucket.s3.amazonaws.com/temp-36447e80-7a23-7d13-fa09-7b22…" at bounding box center [702, 201] width 83 height 9
click at [680, 240] on link "https://neft-transfer-bucket.s3.amazonaws.com/temp-0a328213-f43a-2b17-6370-82ce…" at bounding box center [702, 235] width 83 height 9
click at [705, 274] on link "https://neft-transfer-bucket.s3.amazonaws.com/temp-8aa44b9a-cb52-6f64-0eae-edc8…" at bounding box center [702, 269] width 83 height 9
click at [380, 353] on span "mic" at bounding box center [377, 362] width 14 height 24
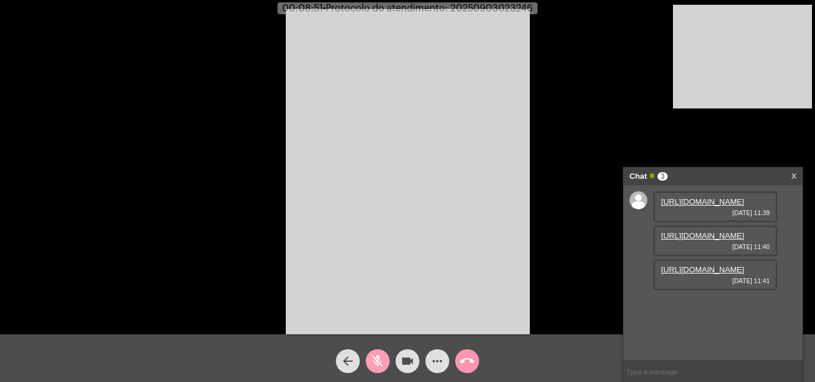
click at [378, 354] on mat-icon "mic_off" at bounding box center [377, 361] width 14 height 14
click at [377, 357] on mat-icon "mic" at bounding box center [377, 361] width 14 height 14
click at [408, 357] on mat-icon "videocam" at bounding box center [407, 361] width 14 height 14
click at [401, 365] on mat-icon "videocam_off" at bounding box center [407, 361] width 14 height 14
click at [378, 365] on mat-icon "mic_off" at bounding box center [377, 361] width 14 height 14
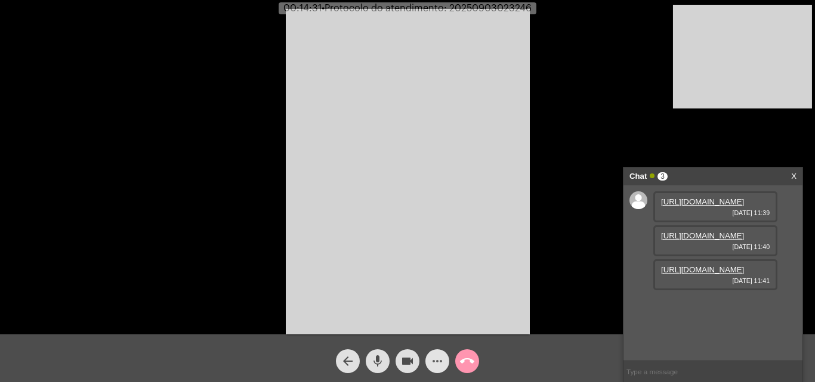
click at [443, 360] on mat-icon "more_horiz" at bounding box center [437, 361] width 14 height 14
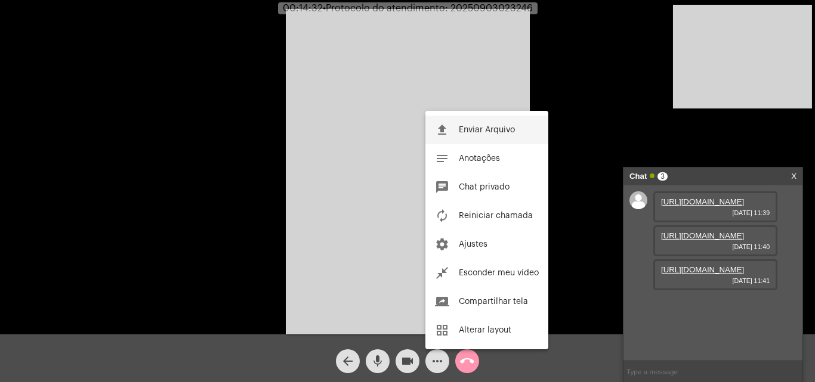
click at [488, 122] on button "file_upload Enviar Arquivo" at bounding box center [486, 130] width 123 height 29
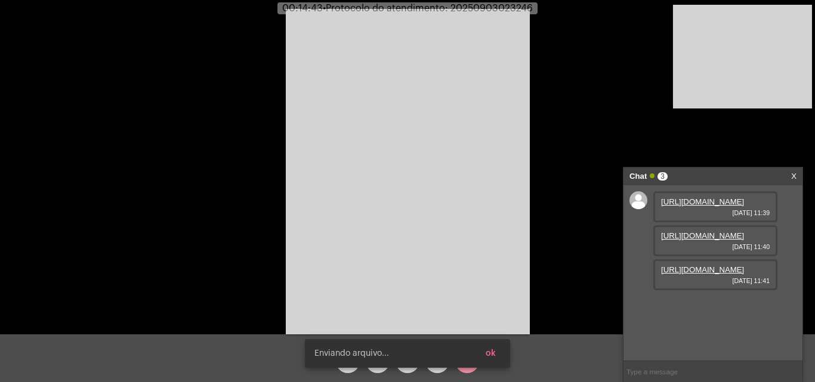
scroll to position [71, 0]
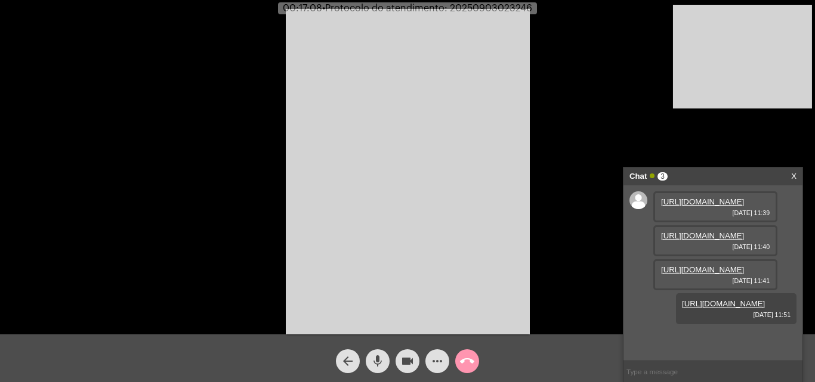
click at [483, 5] on span "• Protocolo do atendimento: 20250903023246" at bounding box center [427, 9] width 210 height 10
click at [483, 4] on span "• Protocolo do atendimento: 20250903023246" at bounding box center [427, 9] width 210 height 10
copy span "20250903023246"
click at [678, 376] on input "text" at bounding box center [712, 372] width 179 height 21
paste input "20250903023246"
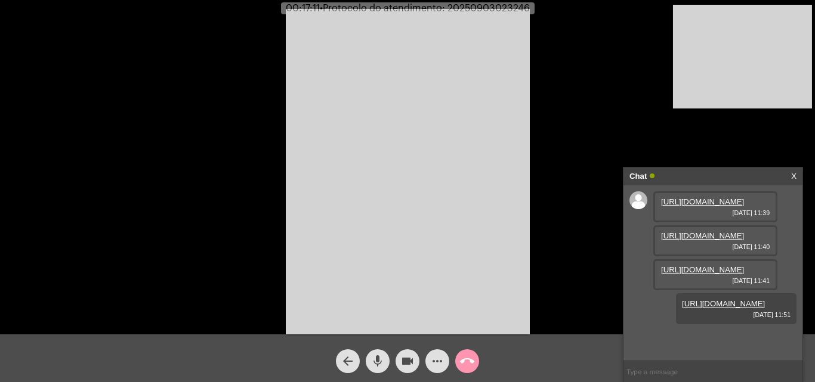
type input "20250903023246"
click at [467, 362] on mat-icon "call_end" at bounding box center [467, 361] width 14 height 14
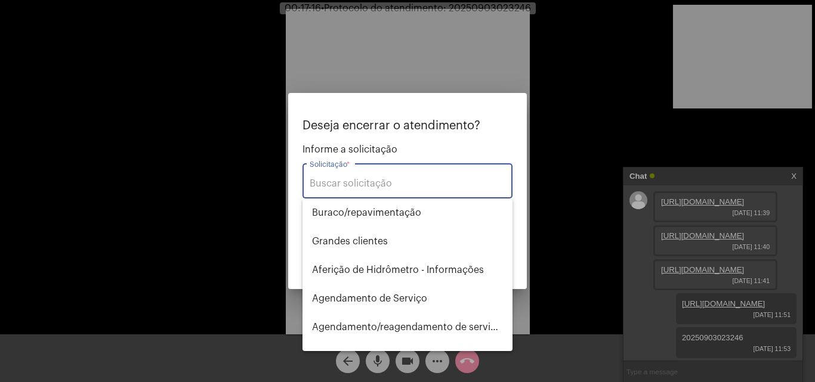
click at [414, 187] on input "Solicitação *" at bounding box center [408, 183] width 196 height 11
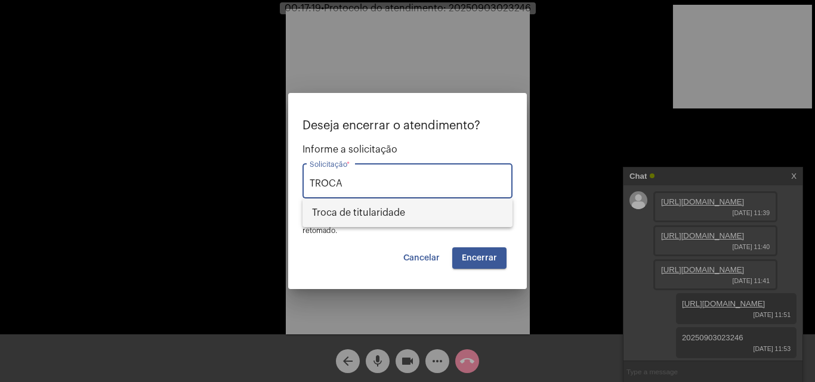
click at [406, 217] on span "Troca de titularidade" at bounding box center [407, 213] width 191 height 29
type input "Troca de titularidade"
click at [476, 260] on span "Encerrar" at bounding box center [479, 258] width 35 height 8
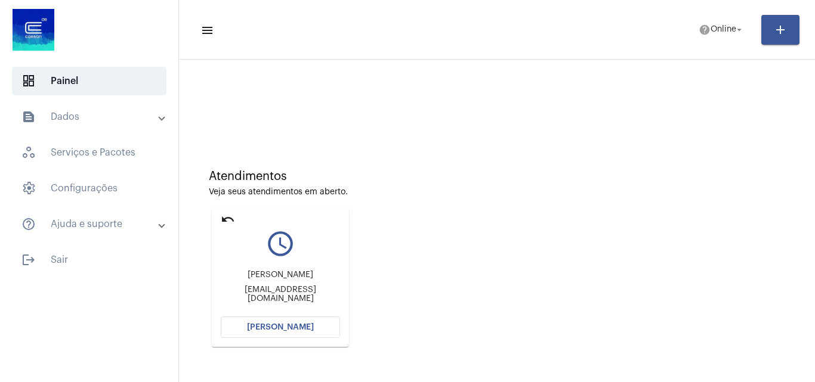
click at [228, 215] on mat-icon "undo" at bounding box center [228, 219] width 14 height 14
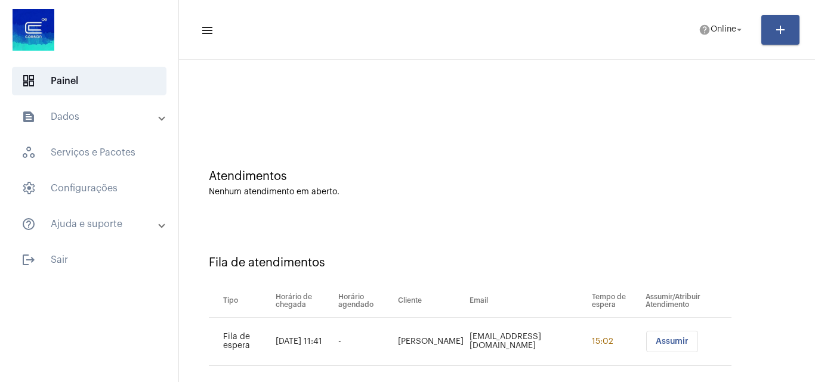
scroll to position [16, 0]
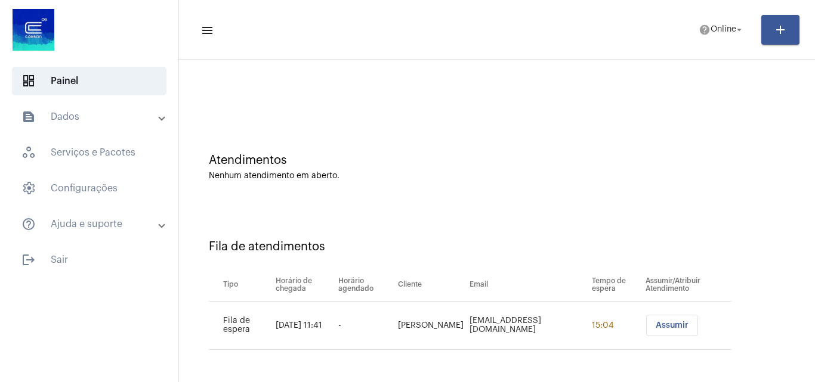
click at [665, 328] on span "Assumir" at bounding box center [672, 326] width 33 height 8
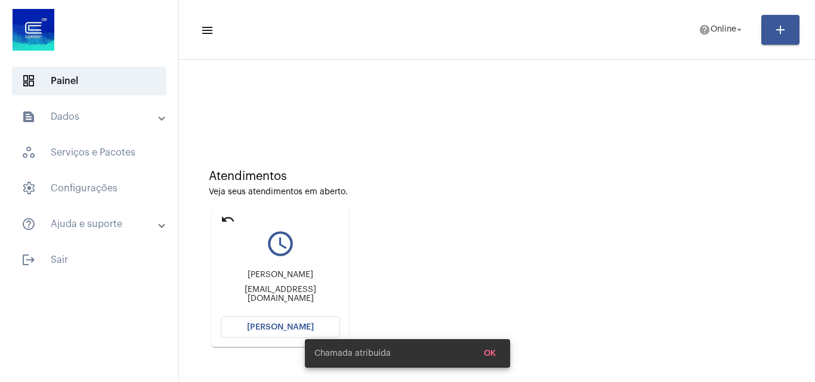
click at [302, 327] on div "Chamada atribuída OK" at bounding box center [408, 353] width 234 height 57
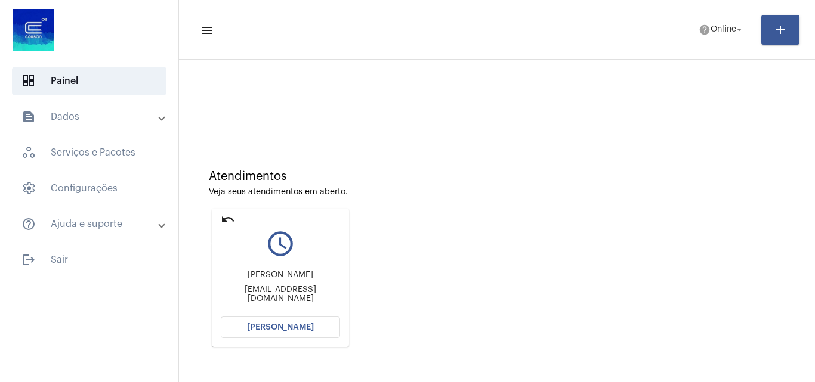
click at [232, 217] on mat-icon "undo" at bounding box center [228, 219] width 14 height 14
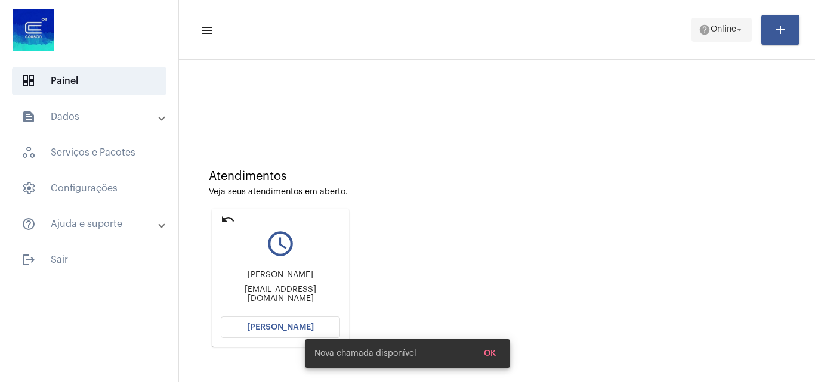
click at [722, 38] on span "help Online arrow_drop_down" at bounding box center [722, 28] width 46 height 21
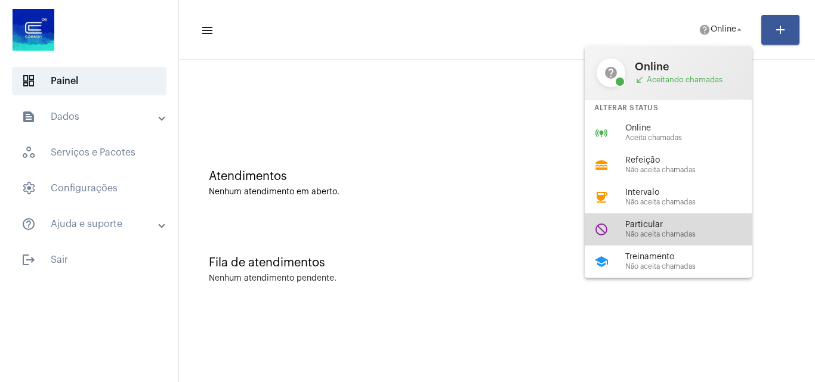
click at [684, 237] on span "Não aceita chamadas" at bounding box center [693, 235] width 136 height 8
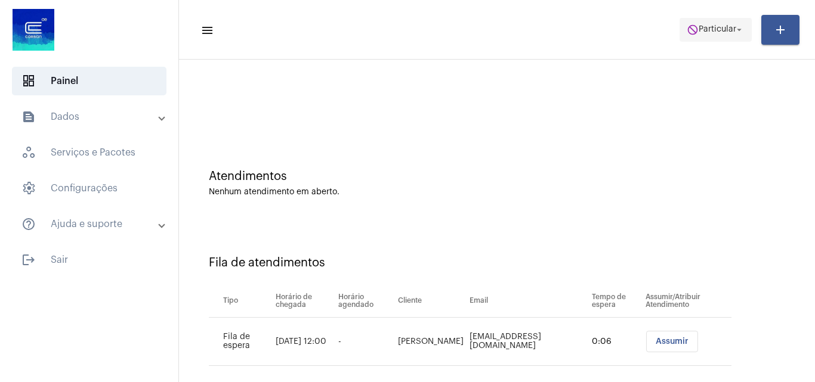
click at [719, 34] on span "do_not_disturb Particular arrow_drop_down" at bounding box center [716, 28] width 58 height 21
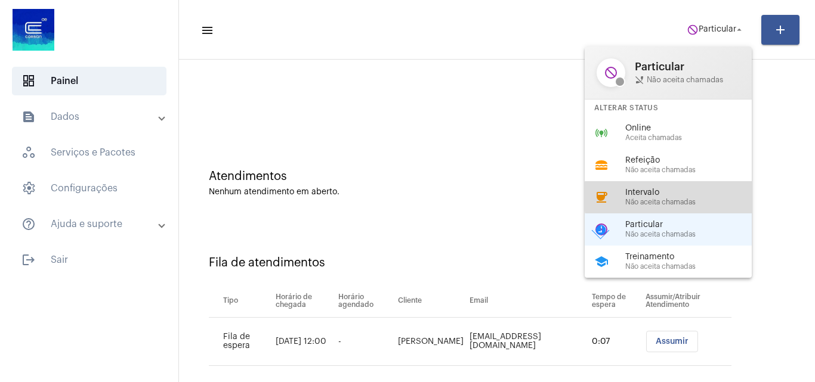
click at [678, 197] on span "Intervalo" at bounding box center [693, 193] width 136 height 9
